Goal: Task Accomplishment & Management: Complete application form

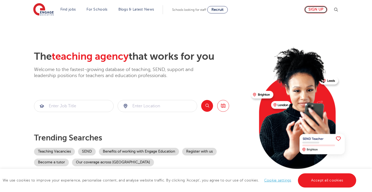
click at [318, 11] on link "Sign up" at bounding box center [315, 10] width 23 height 8
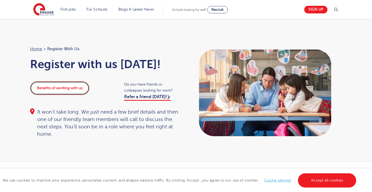
click at [72, 89] on link "Benefits of working with us" at bounding box center [59, 88] width 59 height 14
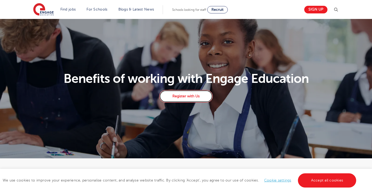
click at [187, 94] on link "Register with Us" at bounding box center [185, 96] width 53 height 13
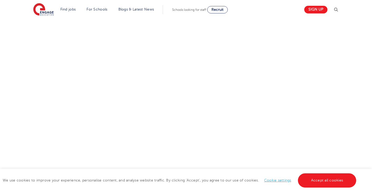
scroll to position [268, 0]
click at [255, 76] on div "Let us know more about you!" at bounding box center [186, 76] width 320 height 329
click at [269, 83] on div "Let us know more about you!" at bounding box center [186, 0] width 320 height 329
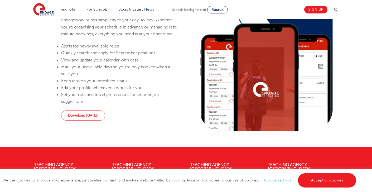
scroll to position [127, 0]
